Goal: Obtain resource: Download file/media

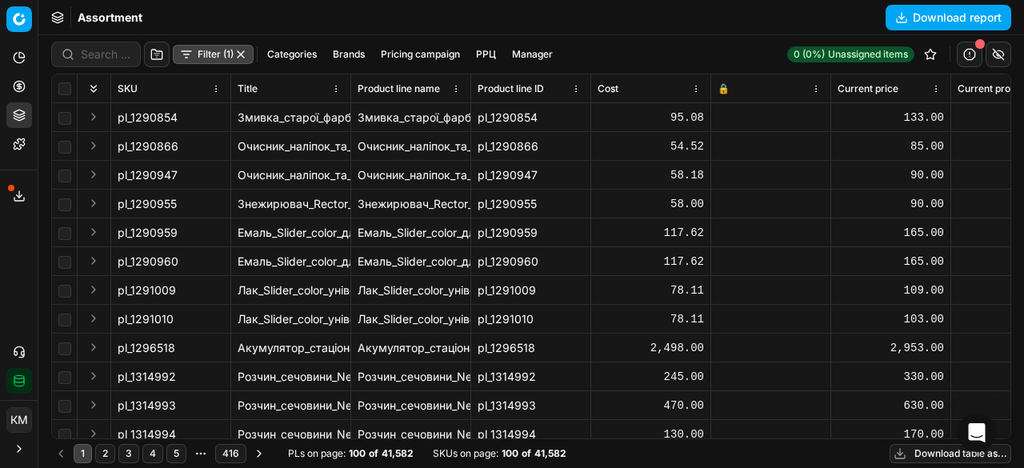
click at [929, 18] on button "Download report" at bounding box center [949, 18] width 126 height 26
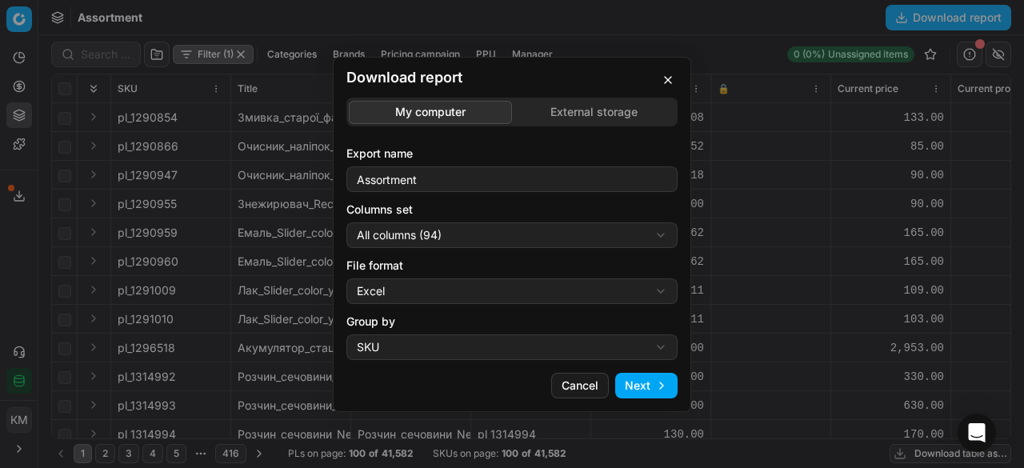
click at [626, 378] on button "Next" at bounding box center [646, 386] width 62 height 26
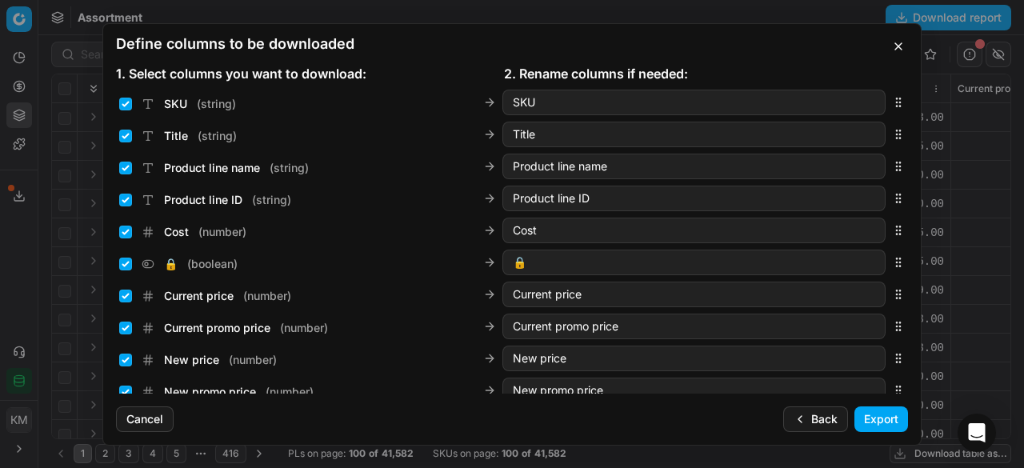
click at [872, 414] on button "Export" at bounding box center [881, 419] width 54 height 26
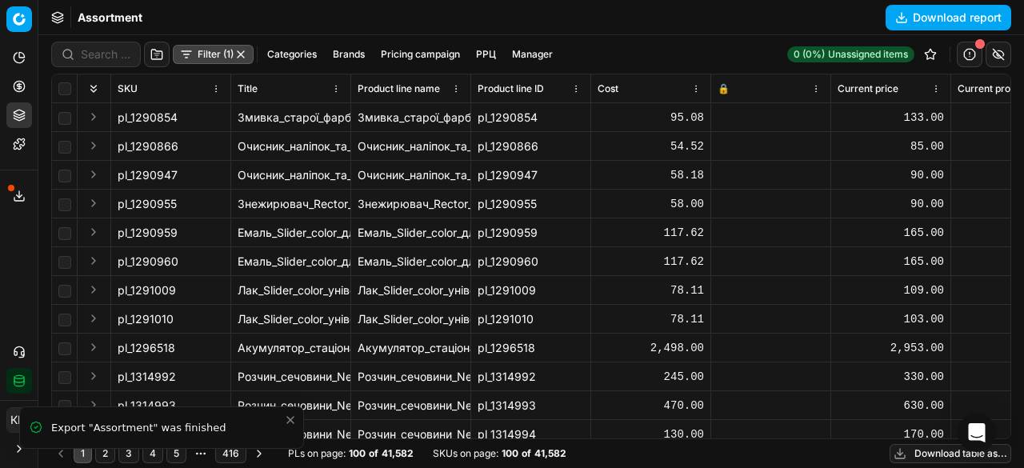
click at [16, 191] on icon at bounding box center [19, 196] width 13 height 13
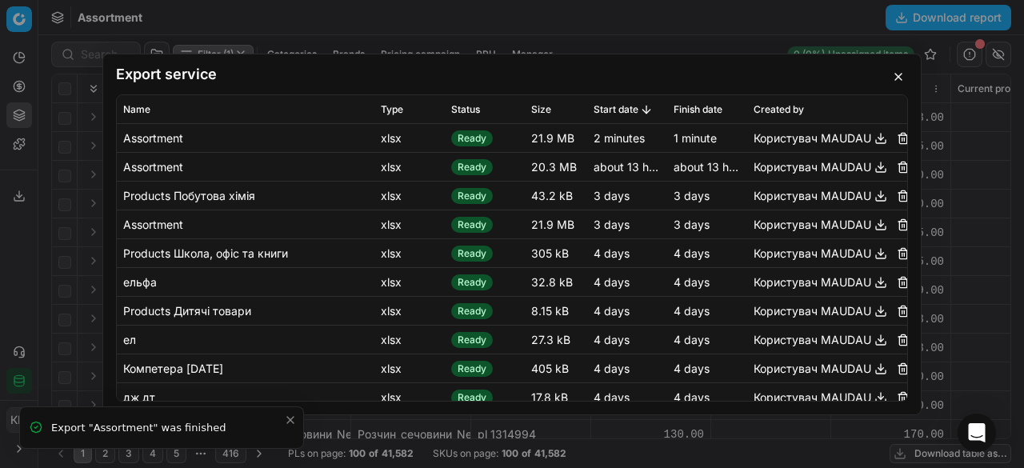
click at [871, 142] on button "button" at bounding box center [880, 137] width 19 height 19
